Goal: Communication & Community: Answer question/provide support

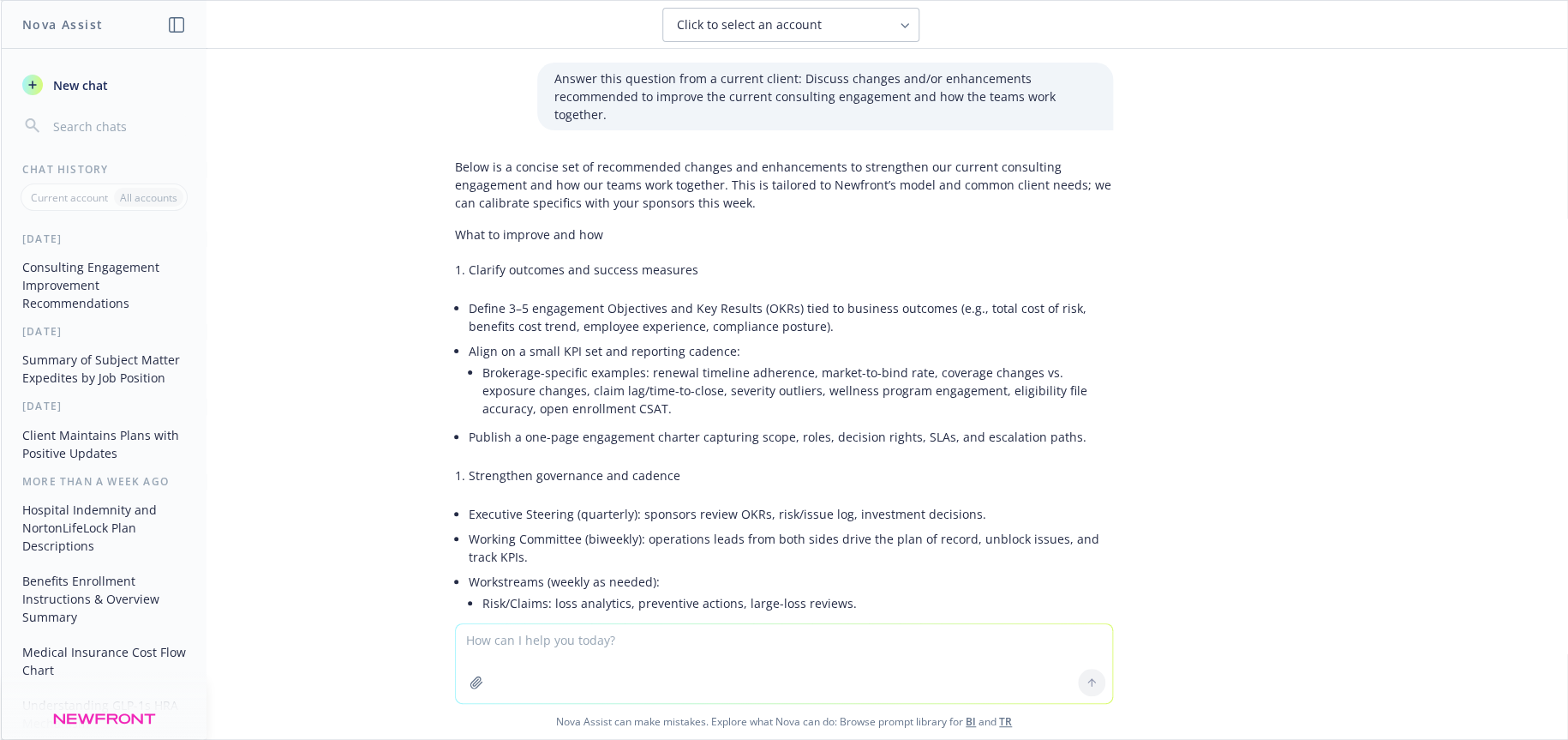
scroll to position [15555, 0]
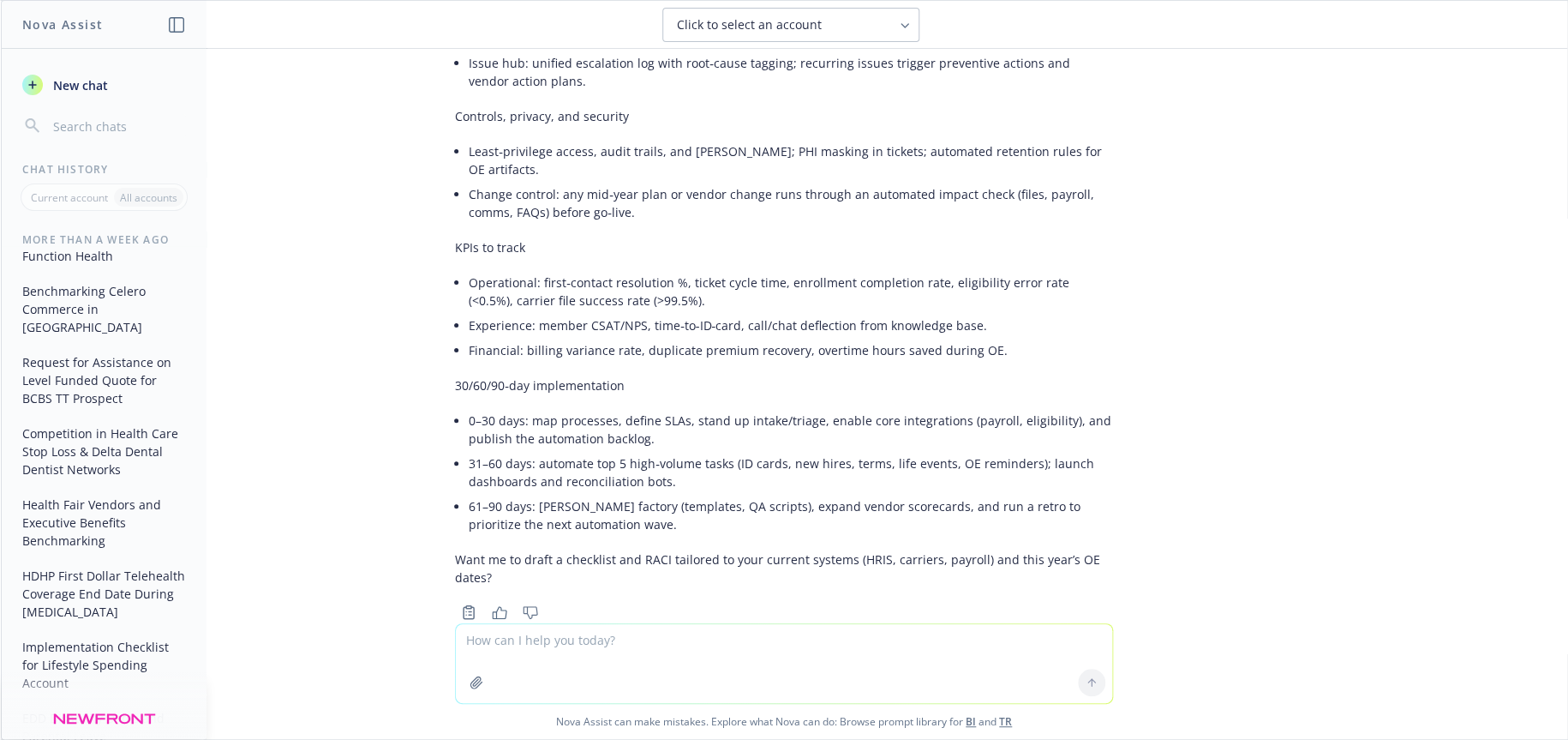
click at [542, 644] on textarea at bounding box center [784, 663] width 656 height 79
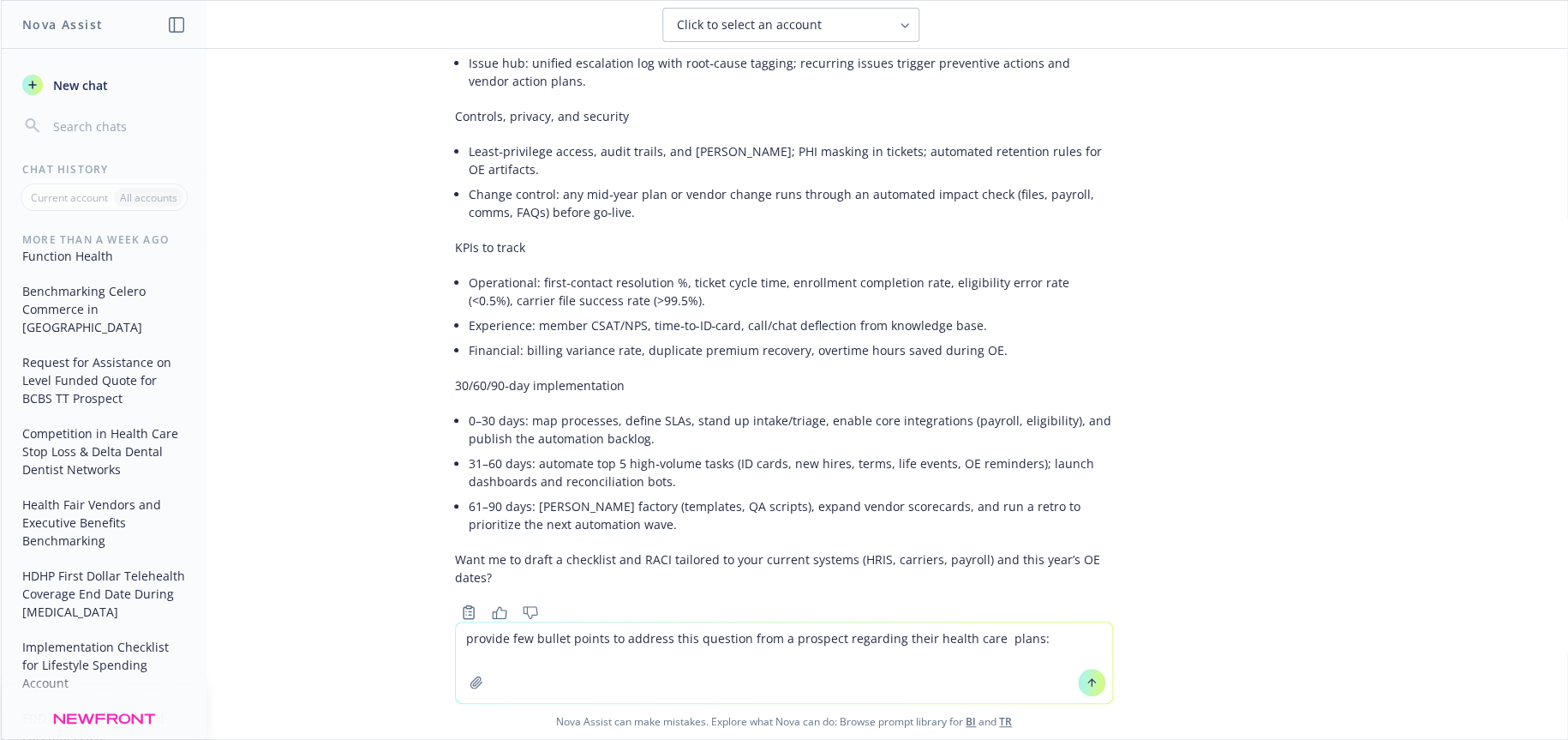
paste textarea " Discuss your experience and approach to working with health care clients who …"
type textarea "provide few bullet points to address this question from a prospect regarding th…"
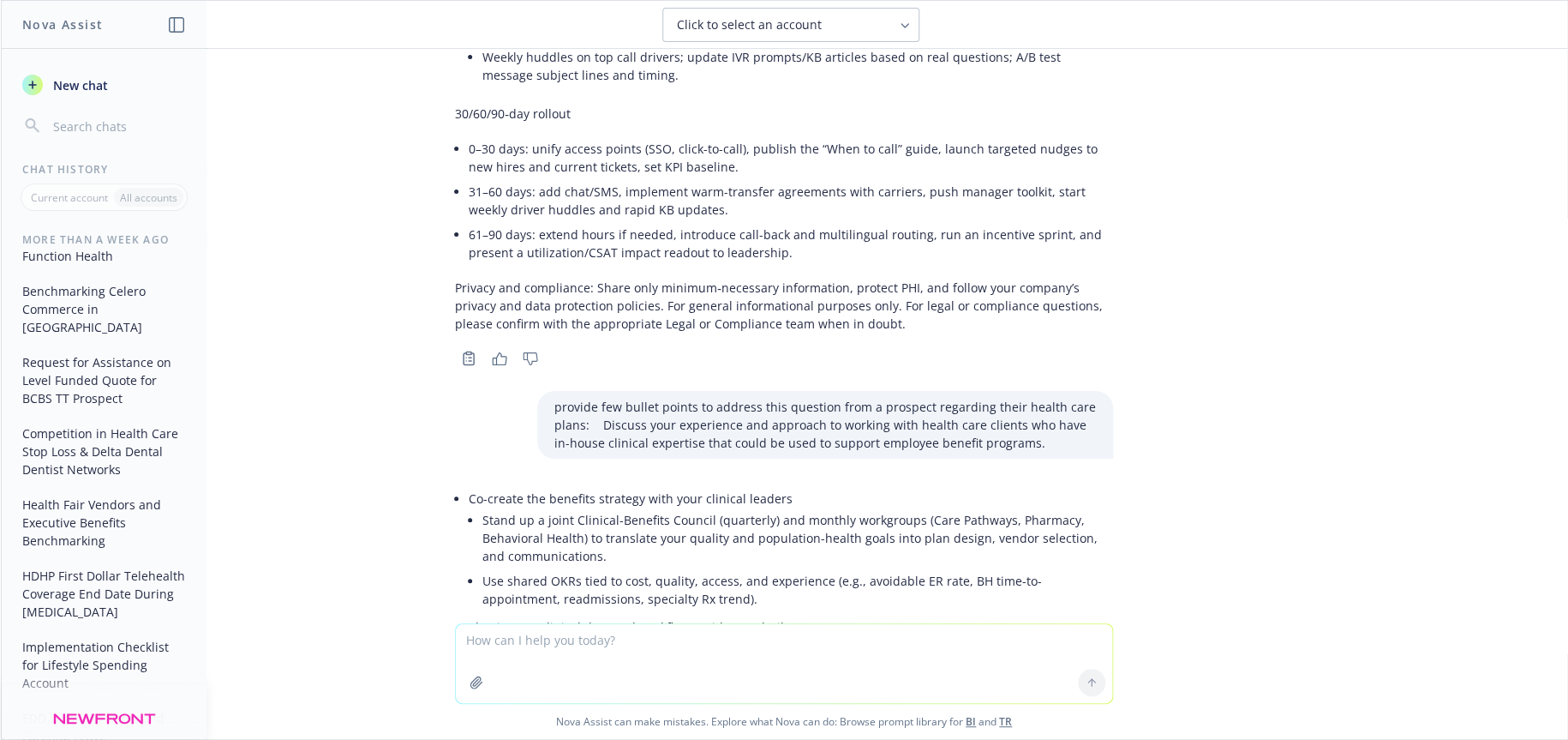
scroll to position [17032, 0]
